Goal: Task Accomplishment & Management: Manage account settings

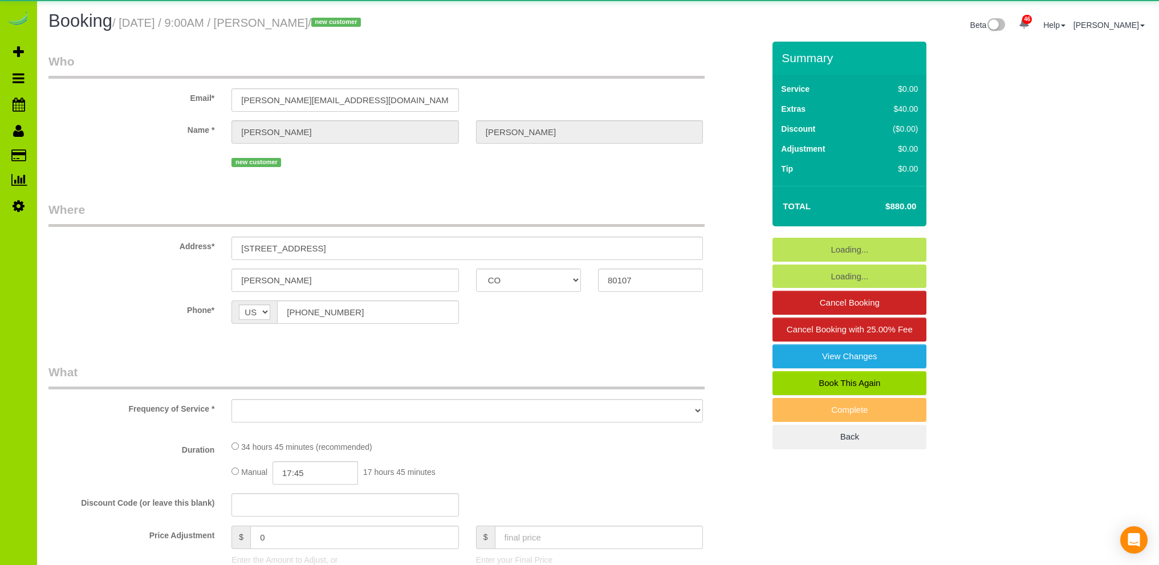
select select "CO"
select select "number:69"
select select "number:6"
select select "number:19"
select select "object:1255"
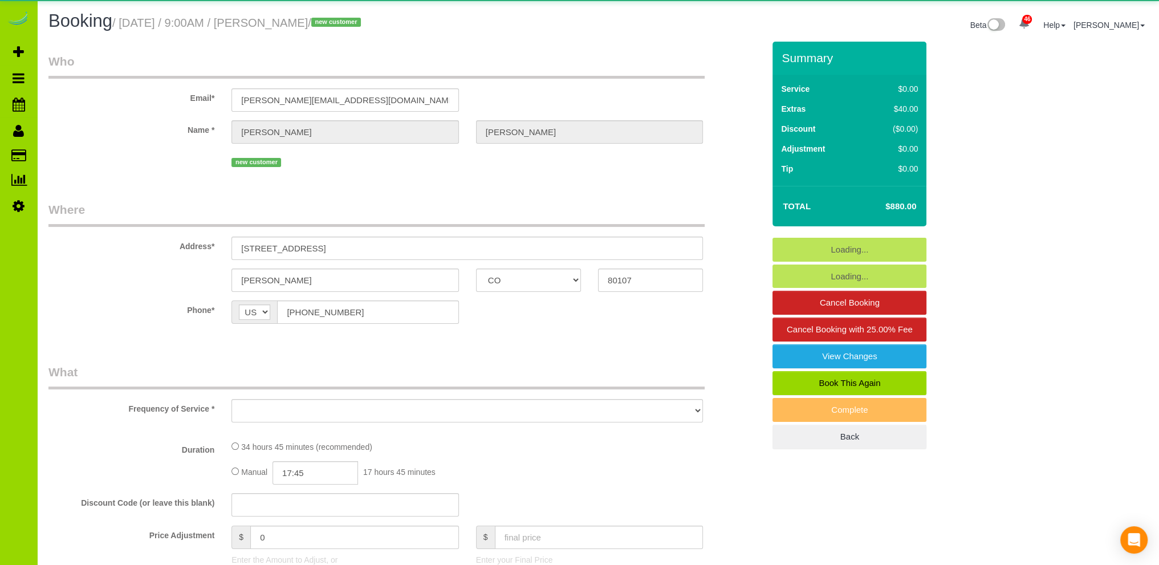
select select "spot1"
select select "2"
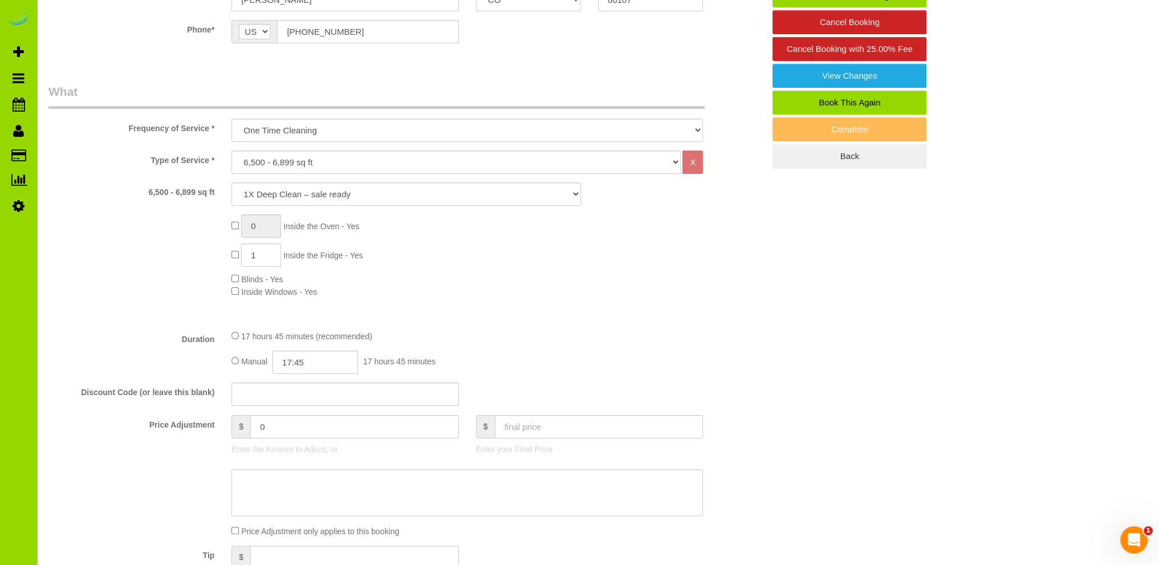
scroll to position [570, 0]
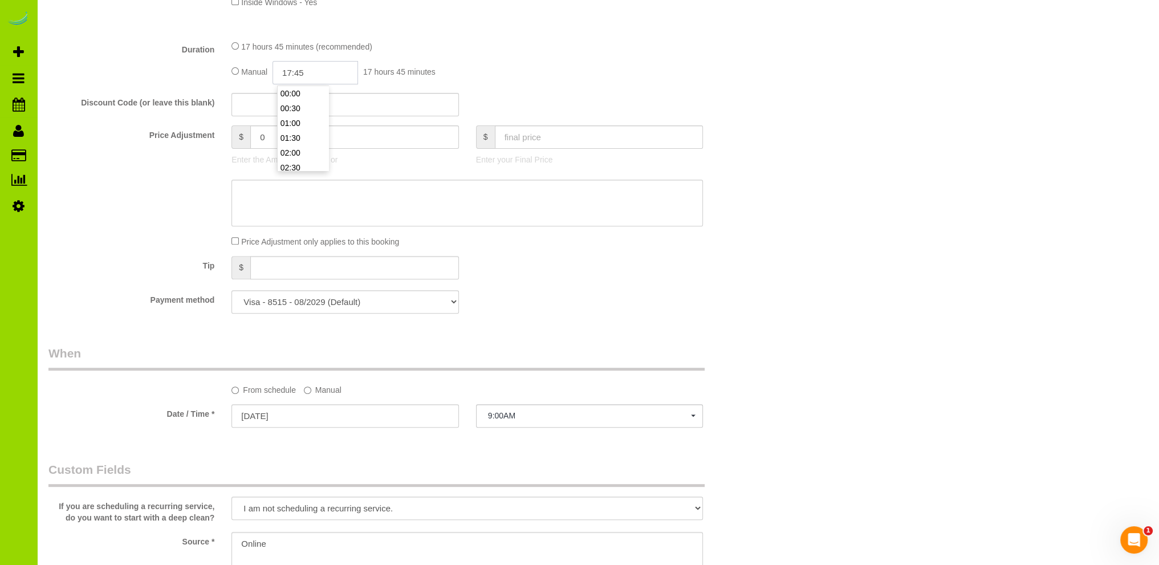
click at [321, 75] on input "17:45" at bounding box center [314, 72] width 85 height 23
type input "09:00"
click at [299, 137] on li "09:00" at bounding box center [303, 139] width 51 height 15
select select "spot6"
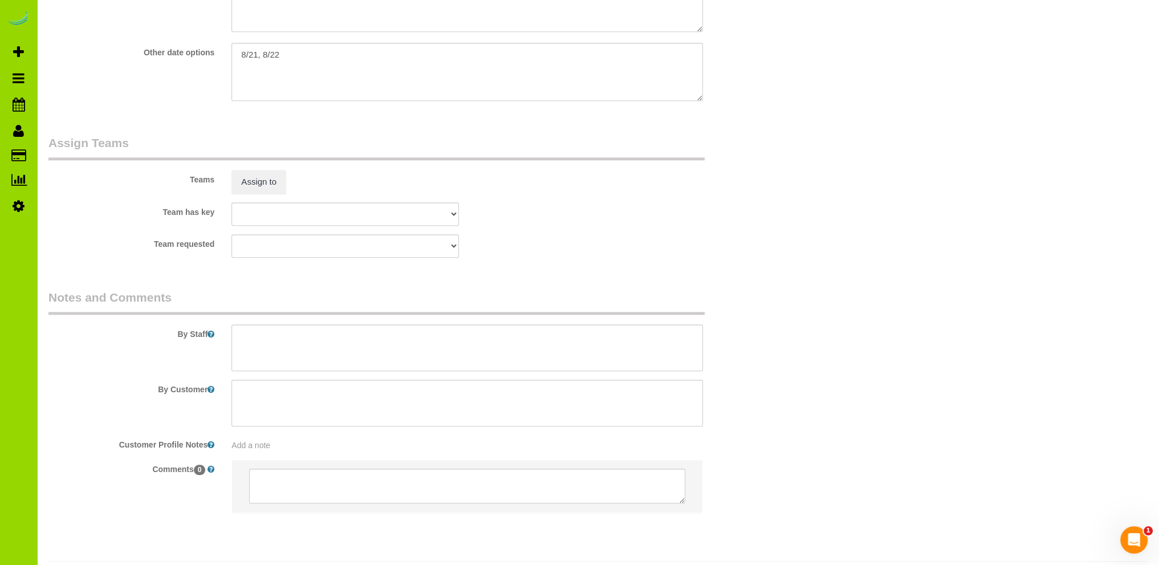
scroll to position [1422, 0]
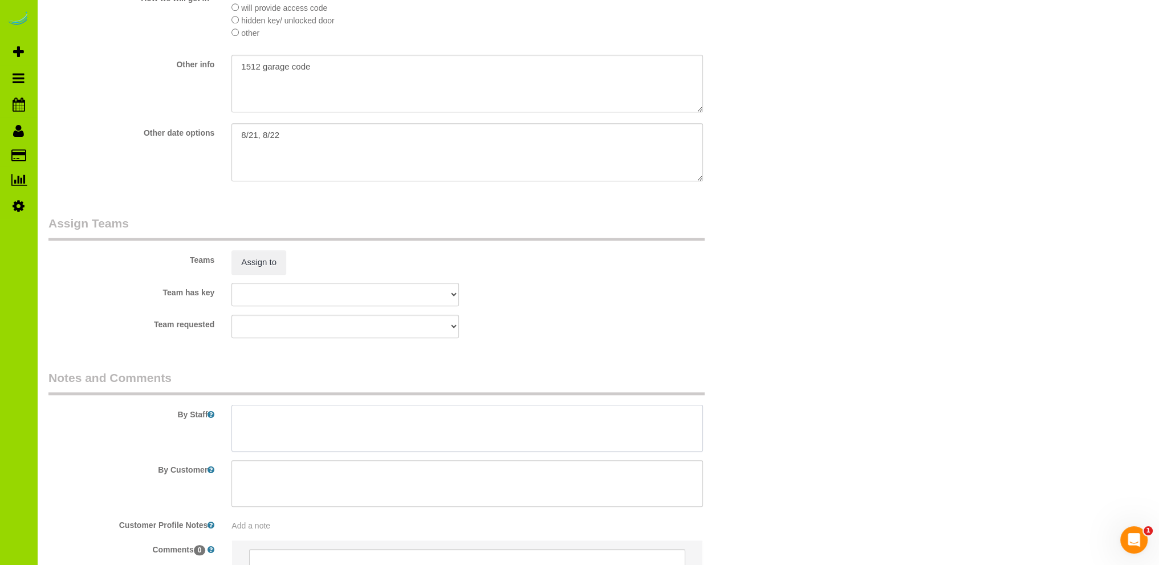
click at [255, 416] on textarea at bounding box center [466, 428] width 471 height 47
click at [239, 431] on textarea at bounding box center [466, 428] width 471 height 47
click at [335, 429] on textarea at bounding box center [466, 428] width 471 height 47
type textarea "- Est 18 hours. - Garage code 1512. Thank you!"
drag, startPoint x: 311, startPoint y: 134, endPoint x: 193, endPoint y: 134, distance: 117.4
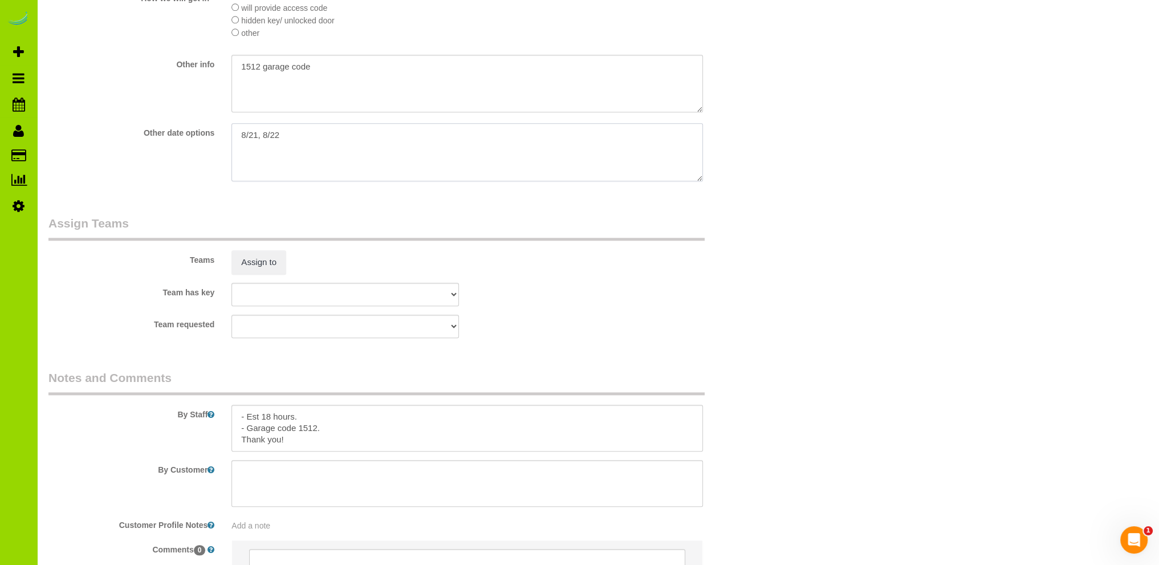
click at [193, 134] on div "Other date options" at bounding box center [406, 153] width 732 height 60
click at [280, 522] on div "Add a note" at bounding box center [467, 523] width 488 height 16
click at [279, 524] on div "Add a note" at bounding box center [466, 525] width 471 height 11
paste textarea "8/21, 8/22"
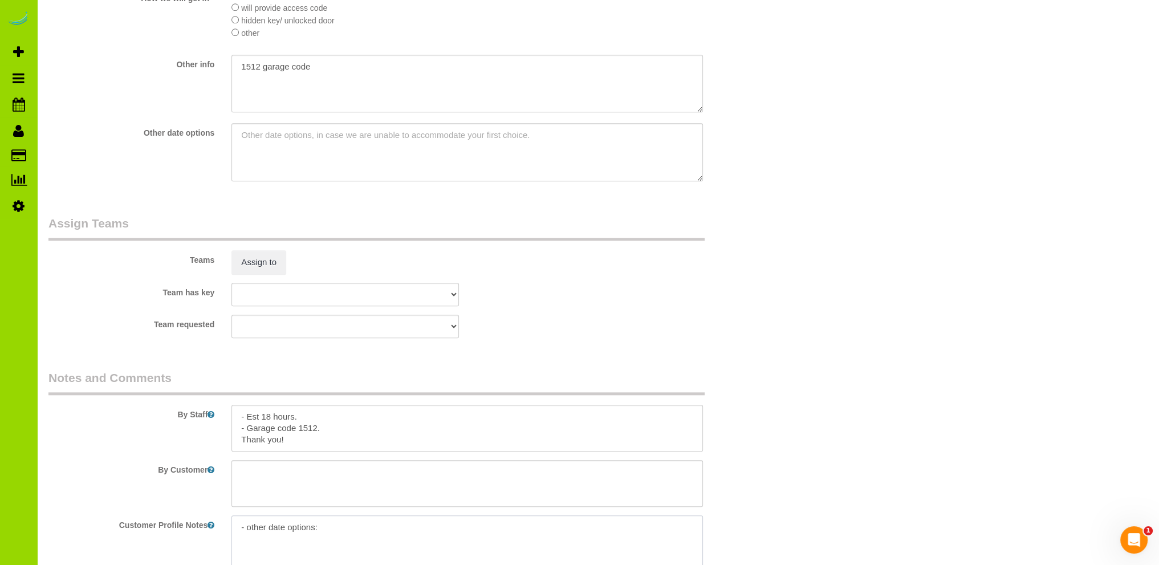
type textarea "- other date options: 8/21, 8/22"
drag, startPoint x: 315, startPoint y: 73, endPoint x: 174, endPoint y: 73, distance: 140.2
click at [174, 73] on div "Other info" at bounding box center [406, 85] width 732 height 60
click at [358, 529] on pre "- other date options: 8/21, 8/22" at bounding box center [466, 525] width 471 height 11
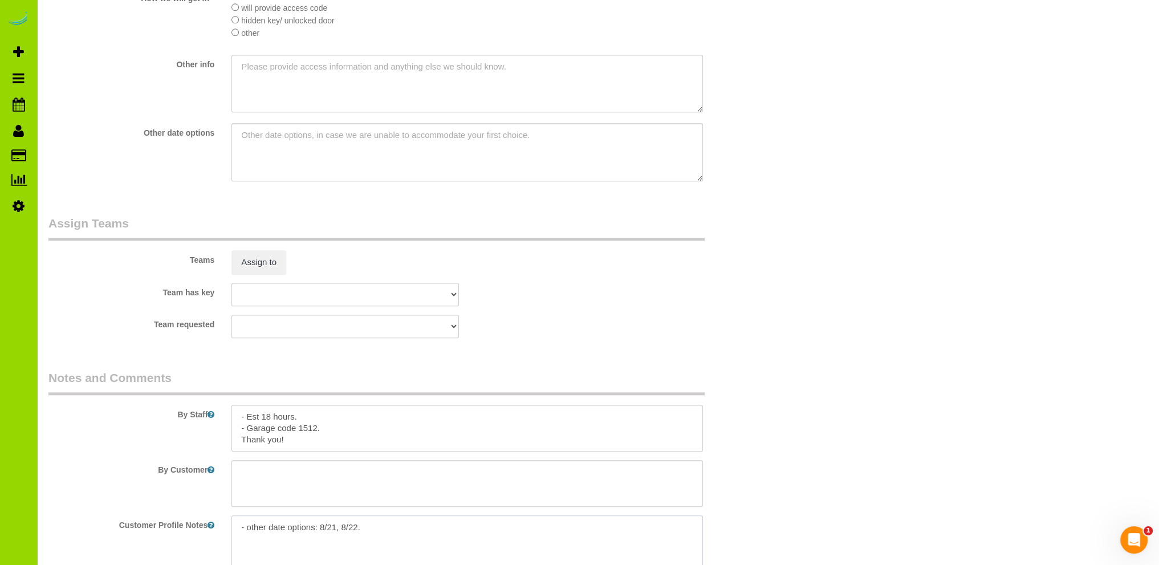
paste textarea "1512 garage code"
type textarea "- other date options: 8/21, 8/22. 1512 garage code."
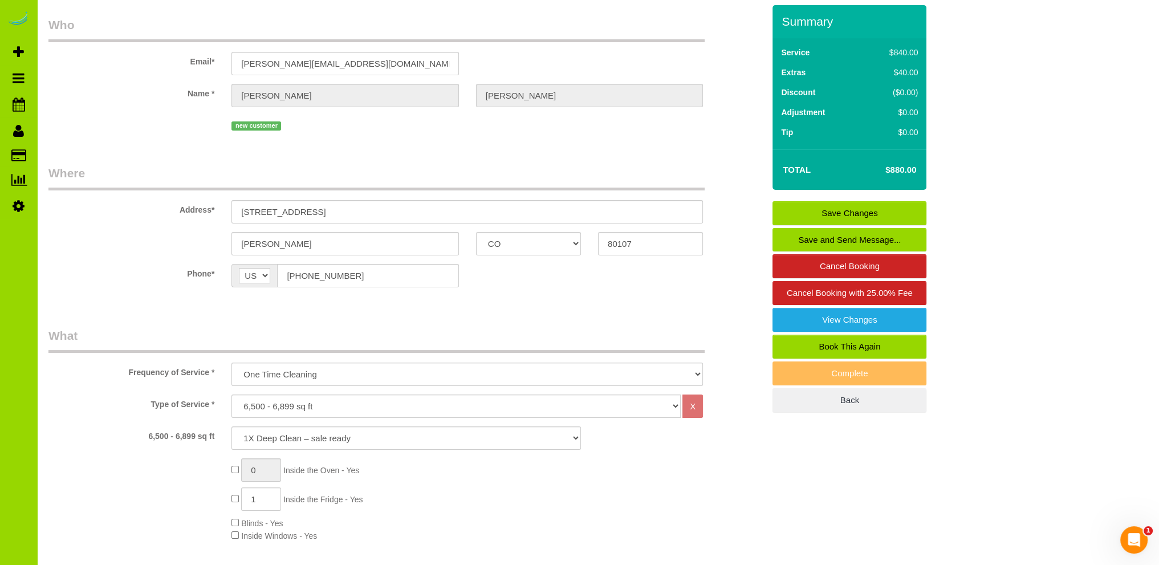
scroll to position [0, 0]
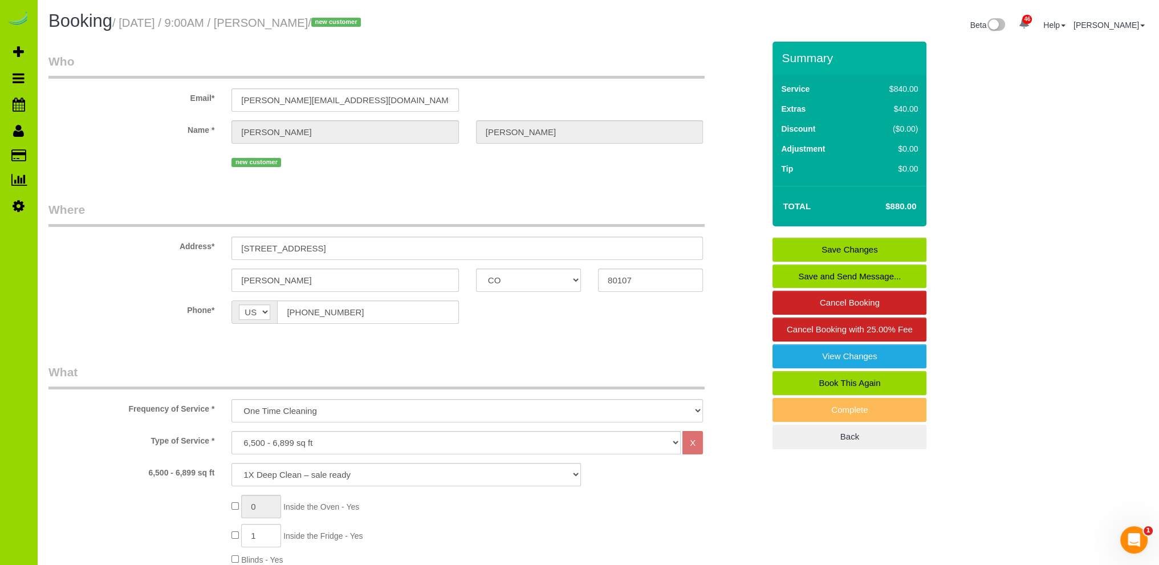
click at [833, 246] on link "Save Changes" at bounding box center [849, 250] width 154 height 24
